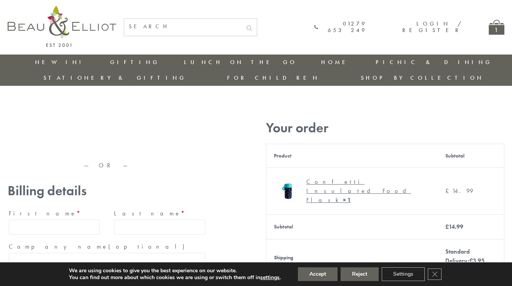
type input "[EMAIL_ADDRESS][DOMAIN_NAME]"
type input "[PERSON_NAME]"
type input "23, [GEOGRAPHIC_DATA], [GEOGRAPHIC_DATA]"
type input "[GEOGRAPHIC_DATA]"
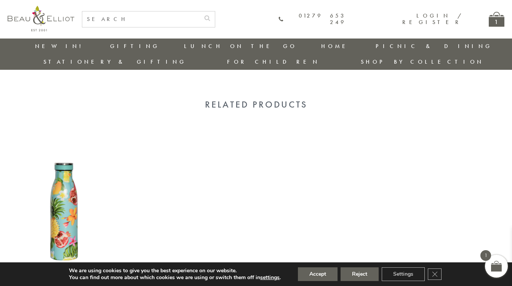
scroll to position [610, 0]
